Goal: Navigation & Orientation: Find specific page/section

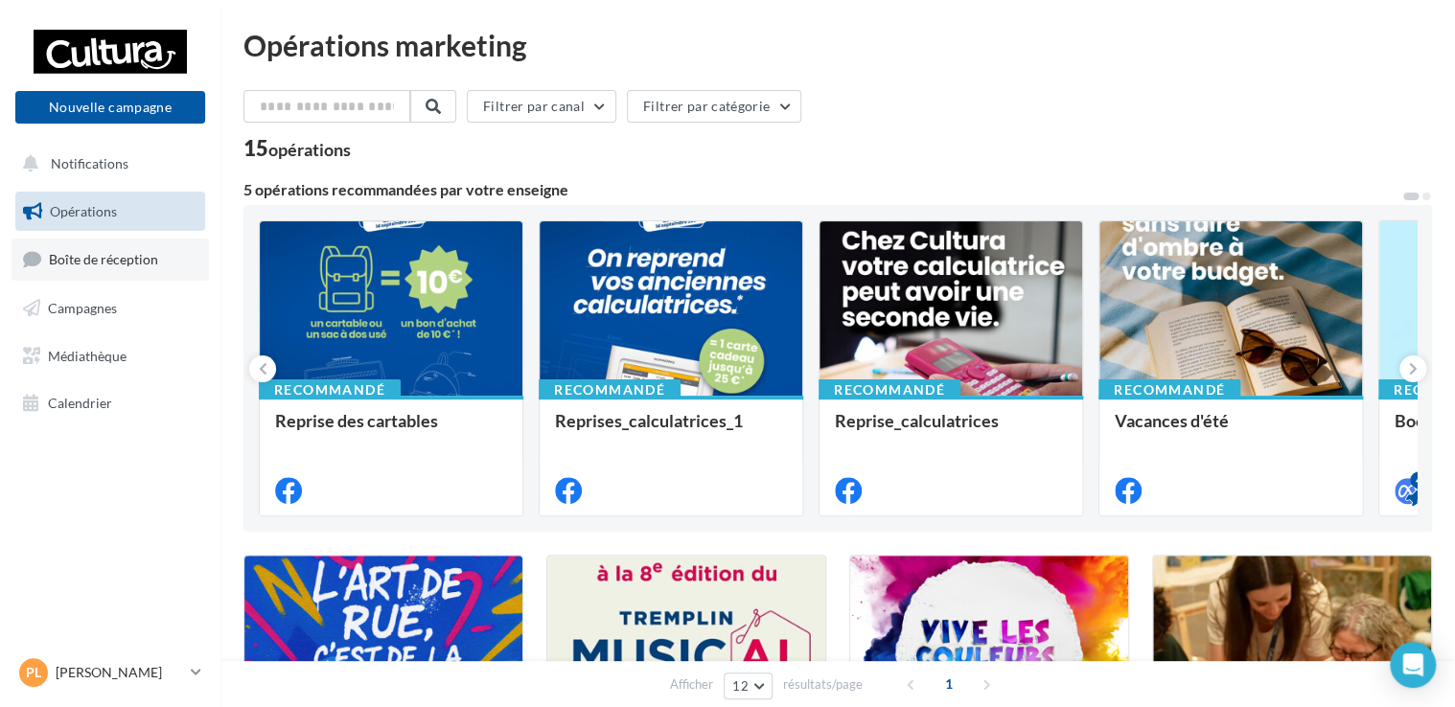
click at [118, 270] on link "Boîte de réception" at bounding box center [110, 259] width 197 height 41
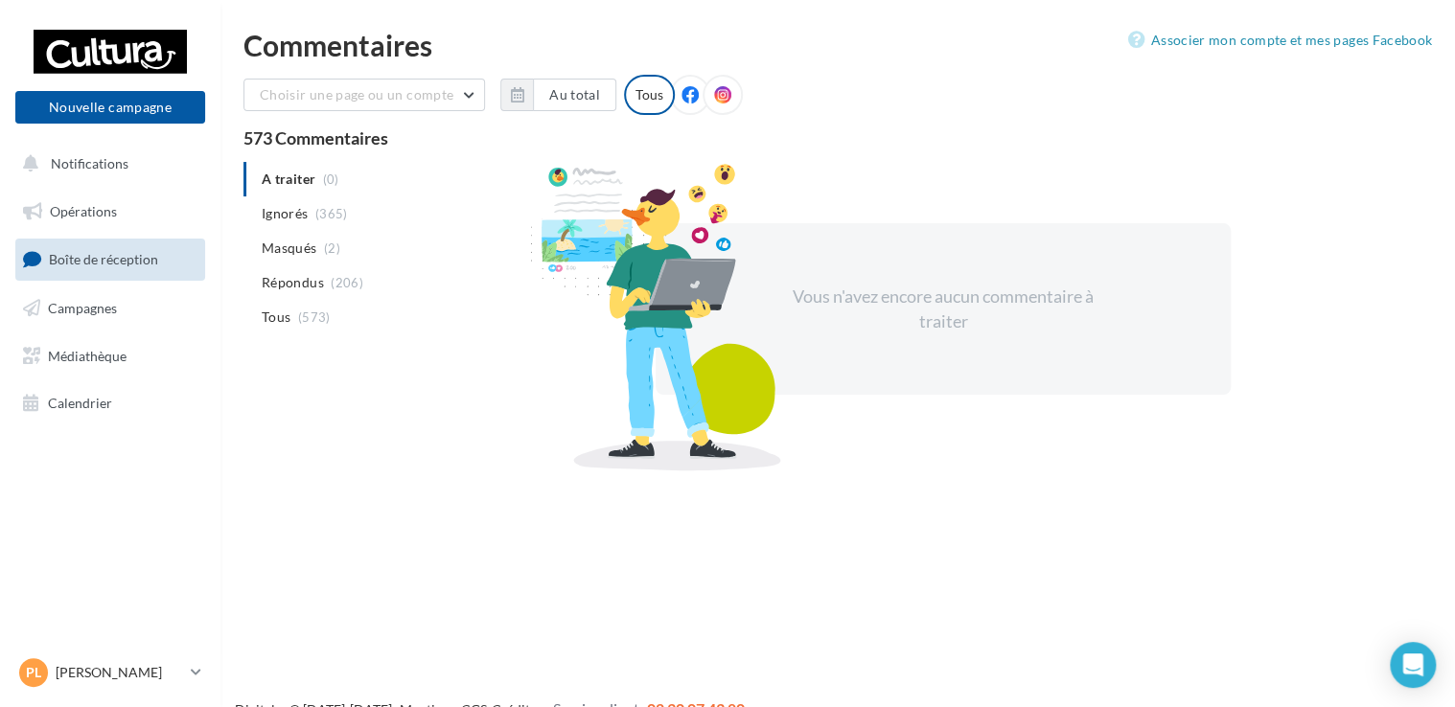
click at [82, 221] on link "Opérations" at bounding box center [110, 212] width 197 height 40
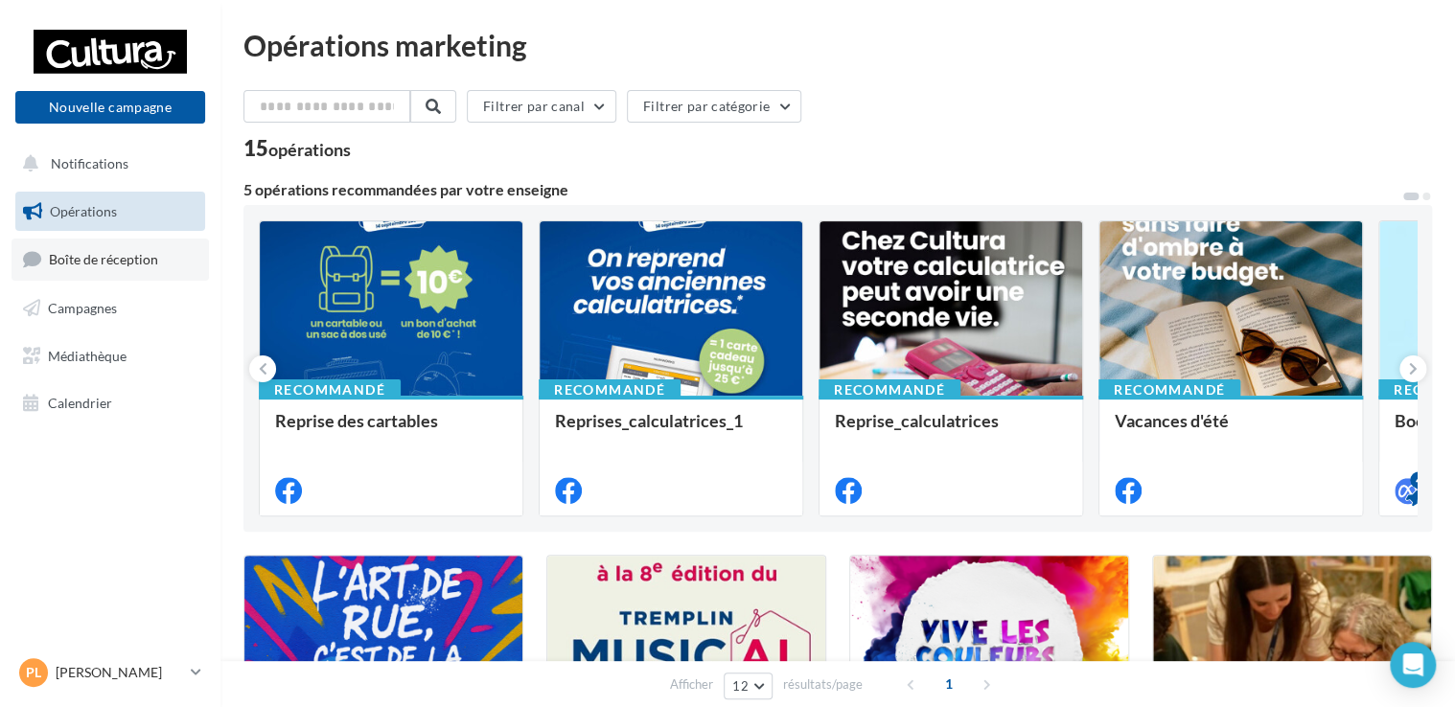
click at [72, 261] on span "Boîte de réception" at bounding box center [103, 259] width 109 height 16
